Goal: Task Accomplishment & Management: Manage account settings

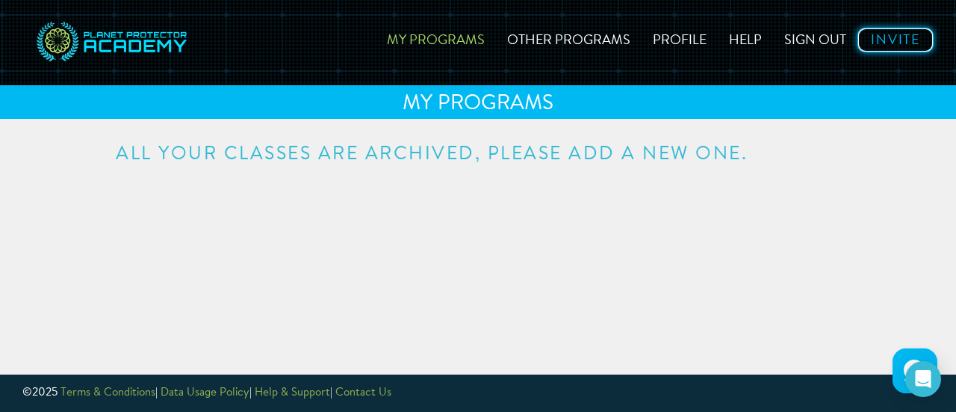
click at [896, 46] on link "Invite" at bounding box center [896, 40] width 76 height 25
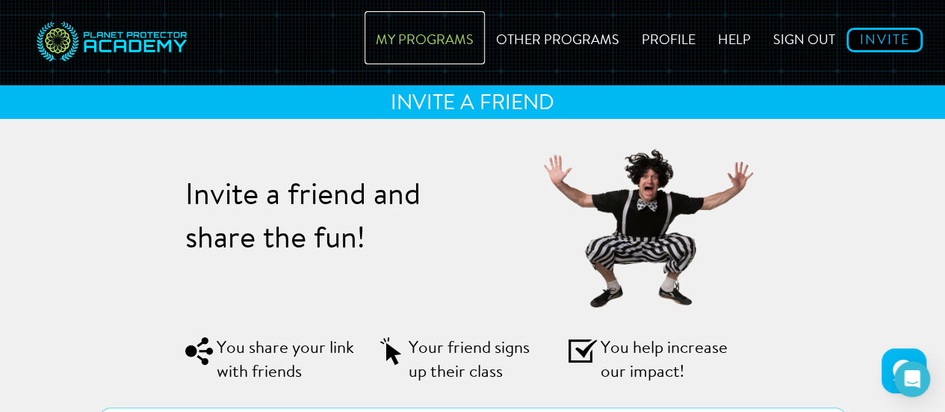
click at [389, 37] on link "My Programs" at bounding box center [425, 37] width 120 height 53
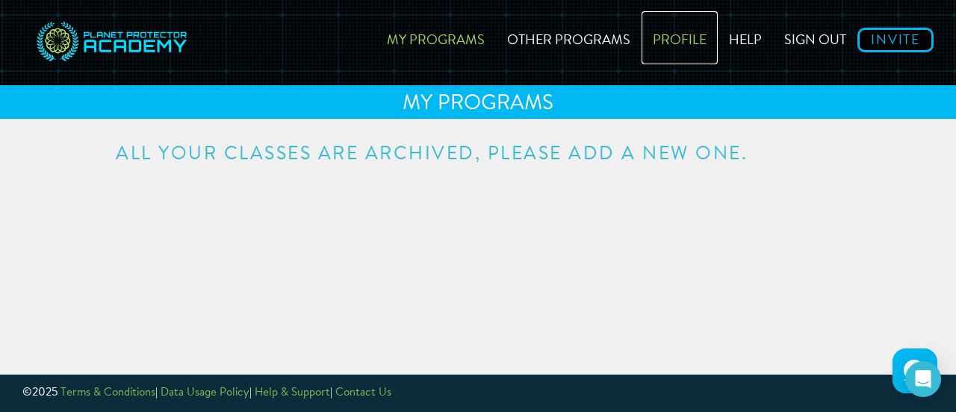
click at [684, 48] on link "Profile" at bounding box center [680, 37] width 76 height 53
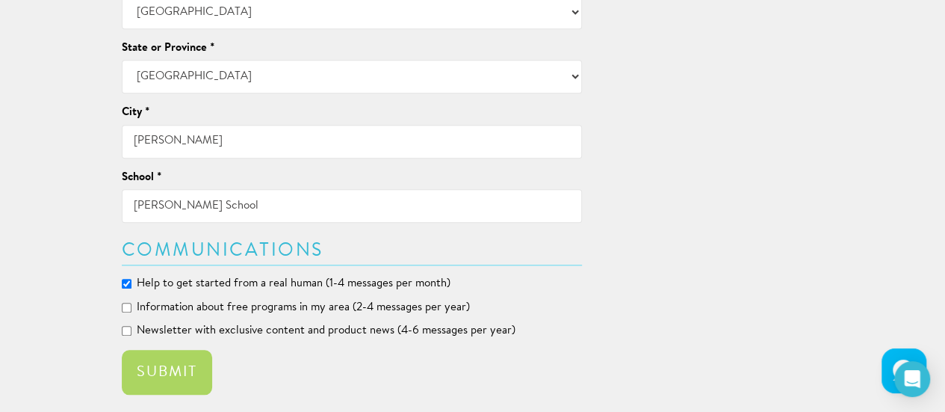
scroll to position [695, 0]
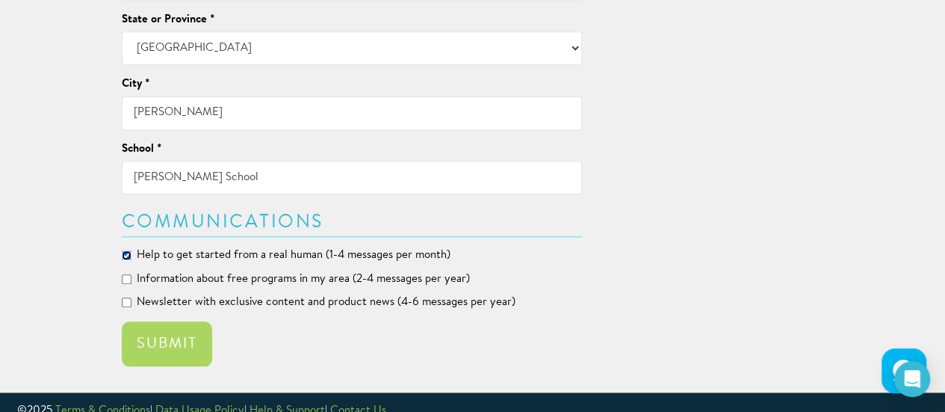
click at [125, 250] on input "Help to get started from a real human (1-4 messages per month)" at bounding box center [127, 255] width 10 height 10
checkbox input "false"
click at [175, 321] on button "Submit" at bounding box center [167, 343] width 90 height 45
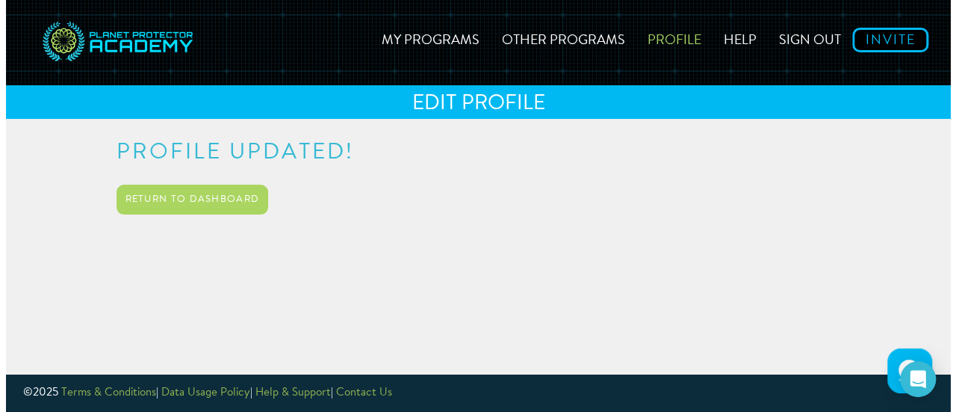
scroll to position [0, 0]
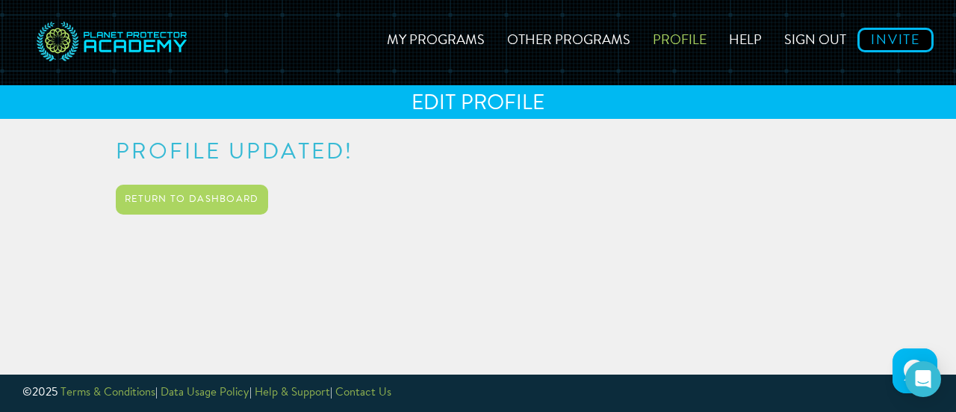
click at [749, 44] on link "Help" at bounding box center [745, 37] width 55 height 53
